Goal: Task Accomplishment & Management: Complete application form

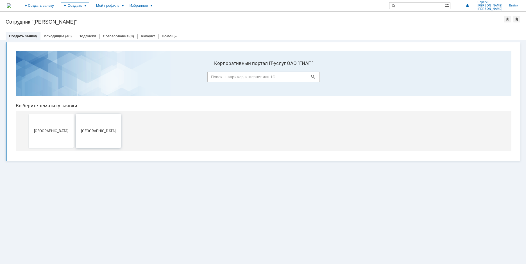
click at [95, 132] on span "[GEOGRAPHIC_DATA]" at bounding box center [98, 131] width 42 height 4
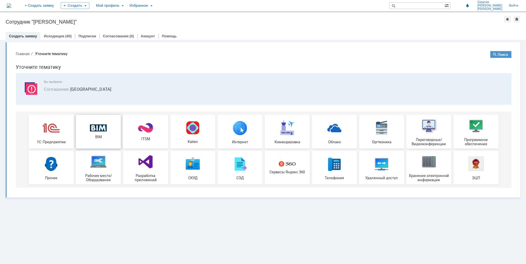
click at [99, 130] on img at bounding box center [98, 127] width 17 height 7
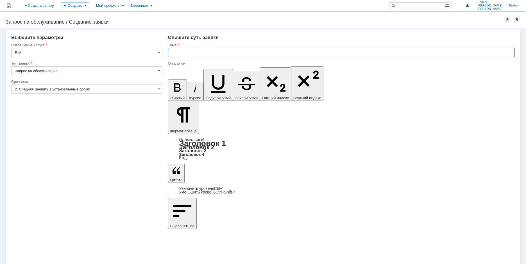
click at [180, 52] on input "text" at bounding box center [341, 52] width 346 height 9
type input "Клапан игольчатый приварной"
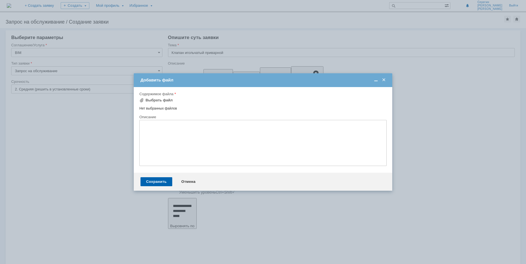
click at [138, 100] on div "Внимание! Форма добавления Содержимое файла Выбрать файл Нет выбранных файлов П…" at bounding box center [263, 130] width 258 height 86
click at [141, 100] on span at bounding box center [141, 100] width 4 height 4
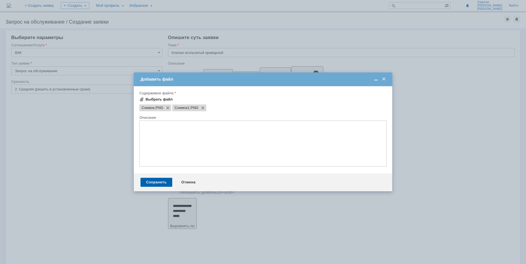
click at [141, 99] on span at bounding box center [141, 99] width 4 height 4
click at [157, 183] on div "Сохранить" at bounding box center [156, 182] width 32 height 9
click at [159, 182] on div "Сохранить" at bounding box center [156, 182] width 32 height 9
